Goal: Check status

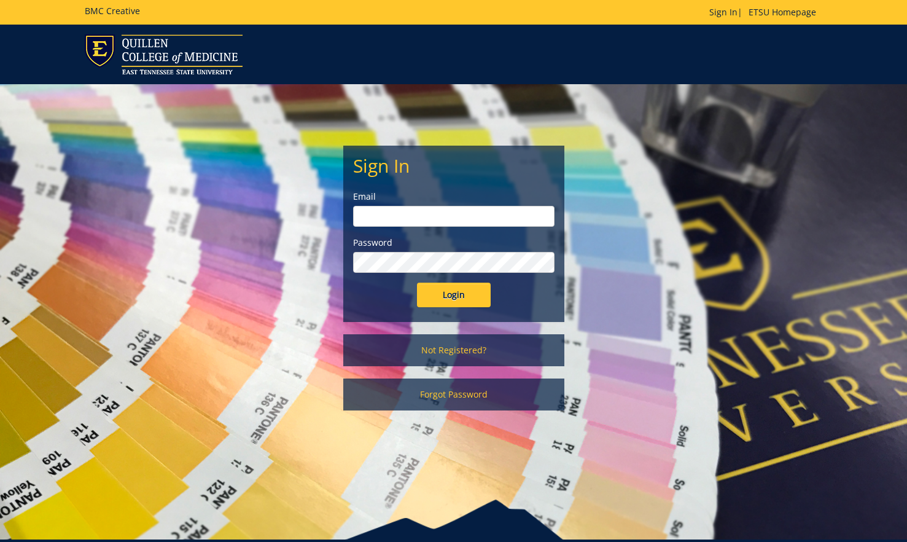
click at [381, 214] on input "email" at bounding box center [453, 216] width 201 height 21
type input "[PERSON_NAME][EMAIL_ADDRESS][DOMAIN_NAME]"
click at [417, 283] on input "Login" at bounding box center [454, 295] width 74 height 25
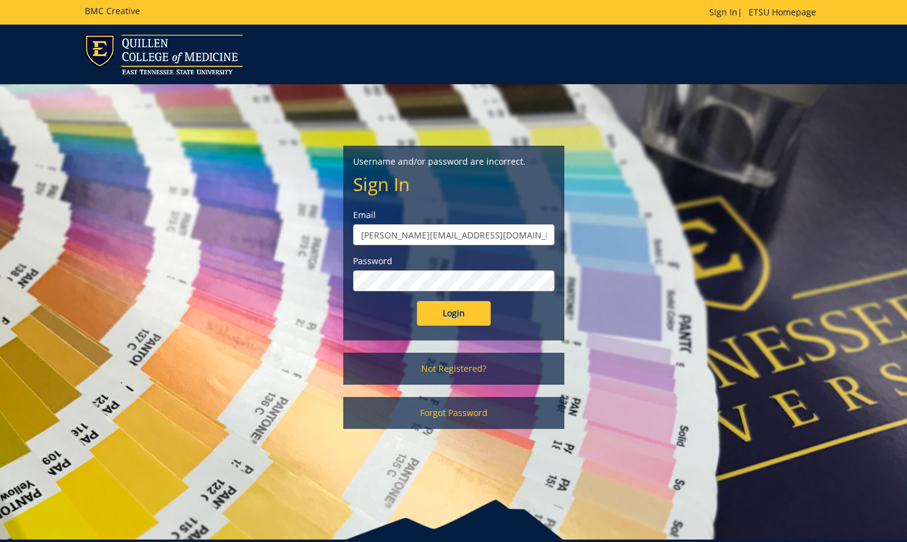
click at [417, 301] on input "Login" at bounding box center [454, 313] width 74 height 25
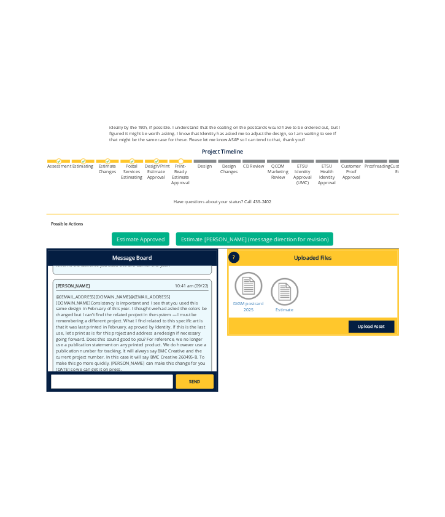
scroll to position [418, 0]
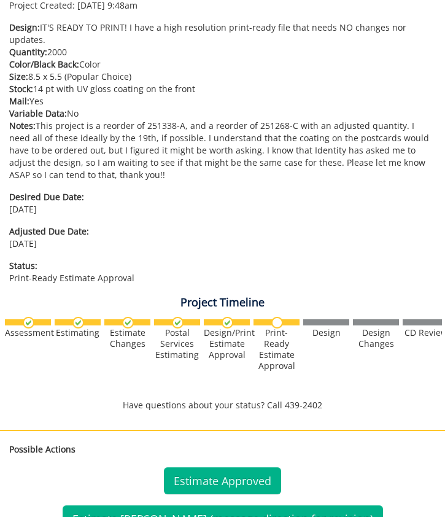
click at [287, 208] on div "Desired Due Date: [DATE] Adjusted Due Date: [DATE] Status: Print-Ready Estimate…" at bounding box center [222, 235] width 445 height 109
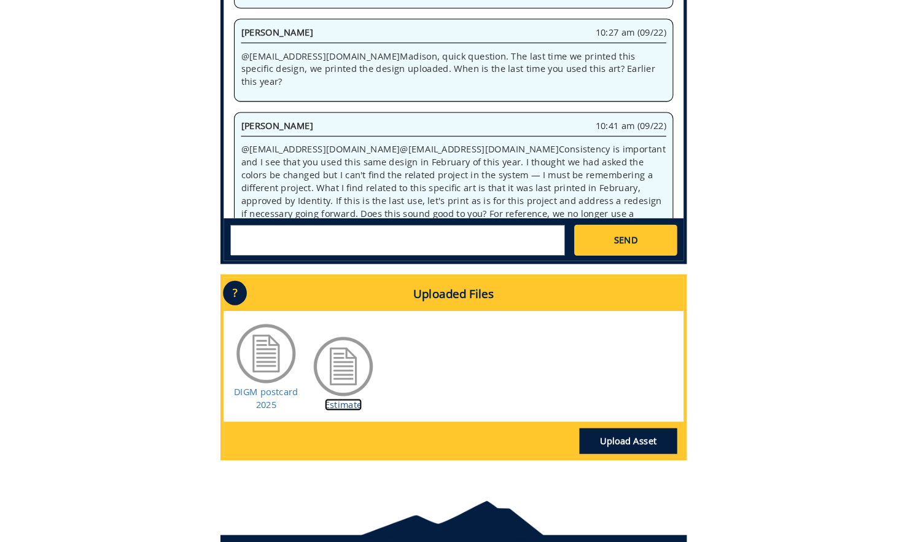
scroll to position [529, 0]
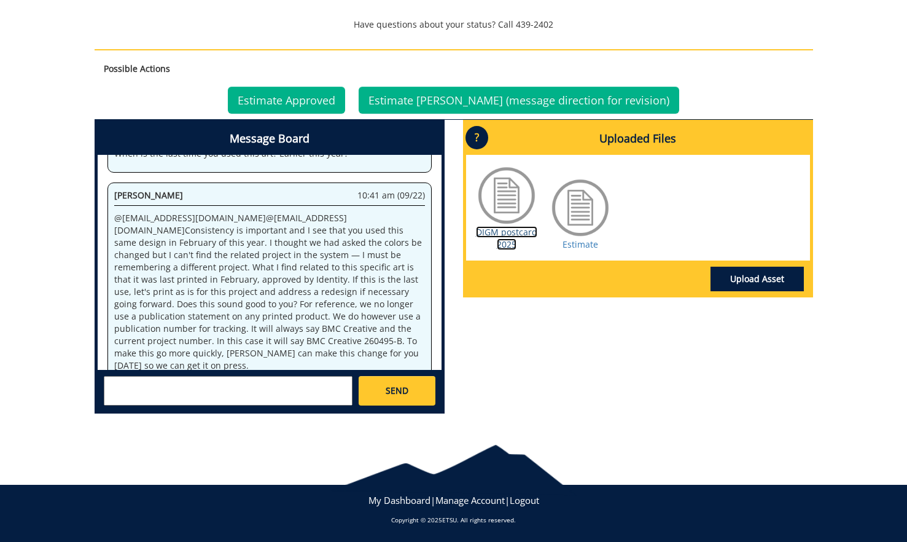
click at [509, 233] on link "DIGM postcard 2025" at bounding box center [506, 238] width 61 height 24
click at [582, 244] on link "Estimate" at bounding box center [581, 244] width 36 height 12
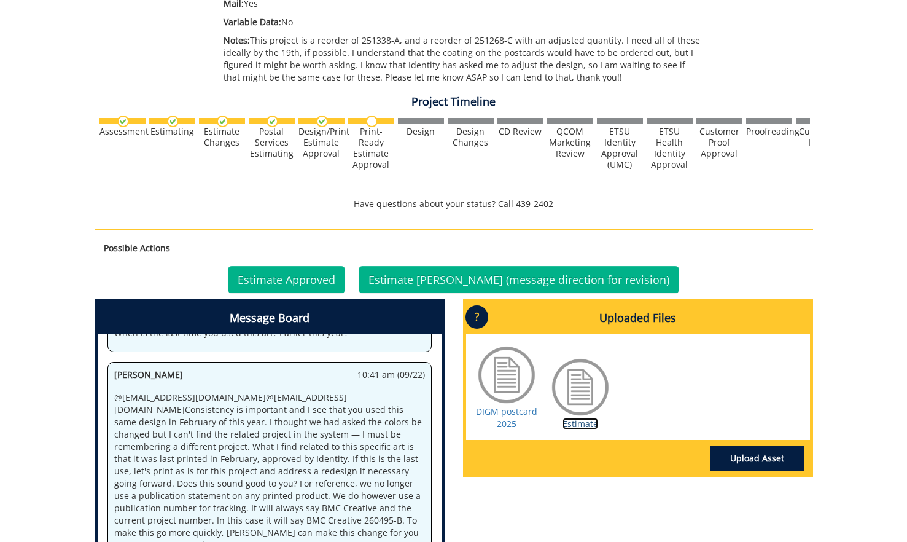
scroll to position [377, 0]
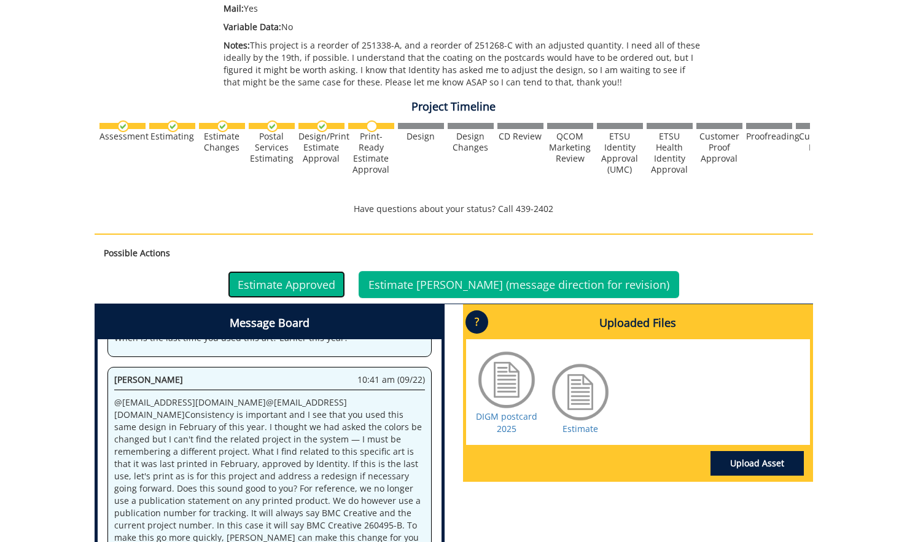
click at [326, 283] on link "Estimate Approved" at bounding box center [286, 284] width 117 height 27
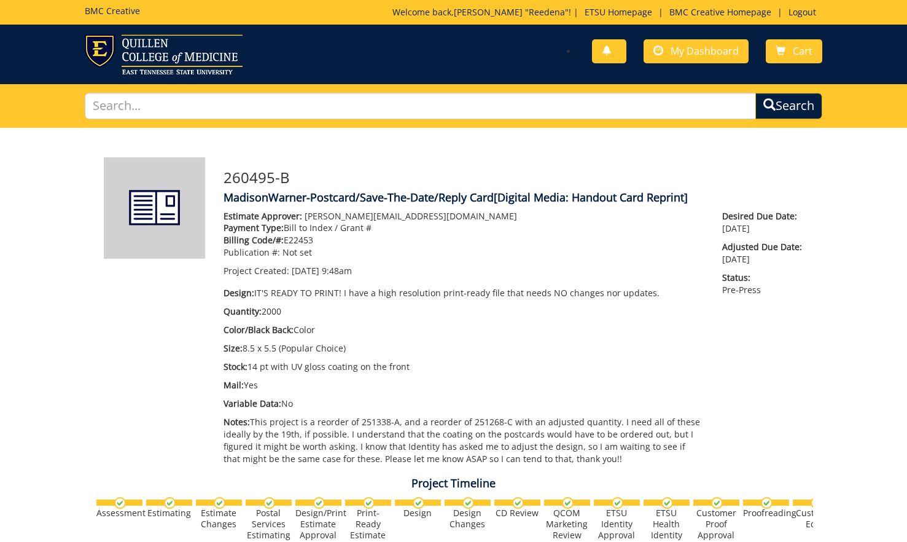
scroll to position [529, 0]
click at [803, 12] on link "Logout" at bounding box center [802, 12] width 40 height 12
